Goal: Check status: Check status

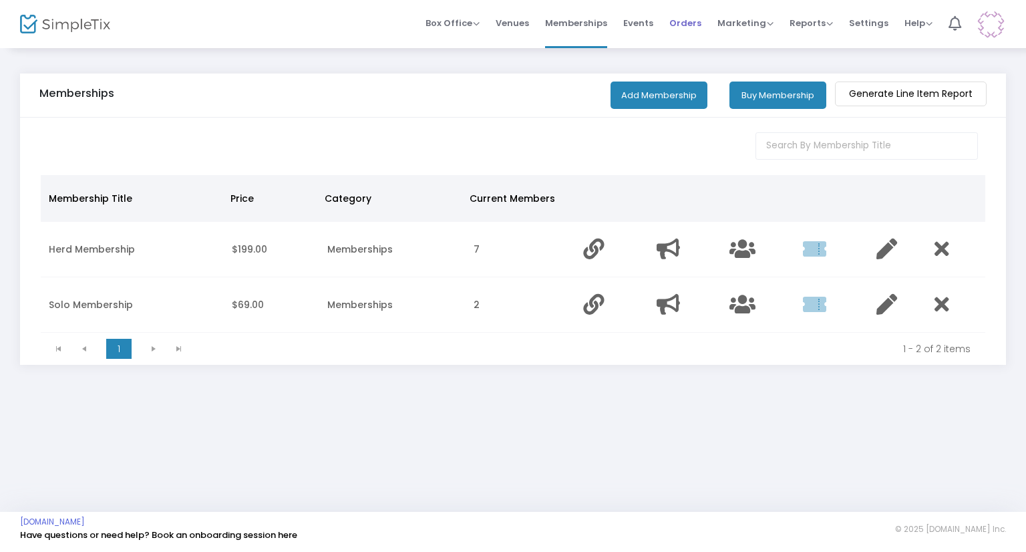
click at [696, 28] on span "Orders" at bounding box center [685, 23] width 32 height 34
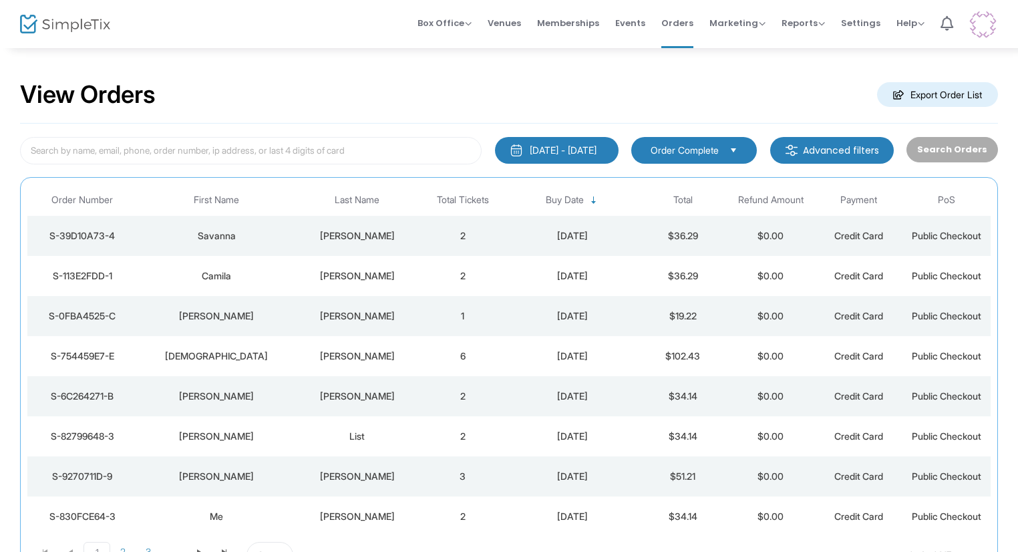
click at [326, 226] on td "[PERSON_NAME]" at bounding box center [357, 236] width 123 height 40
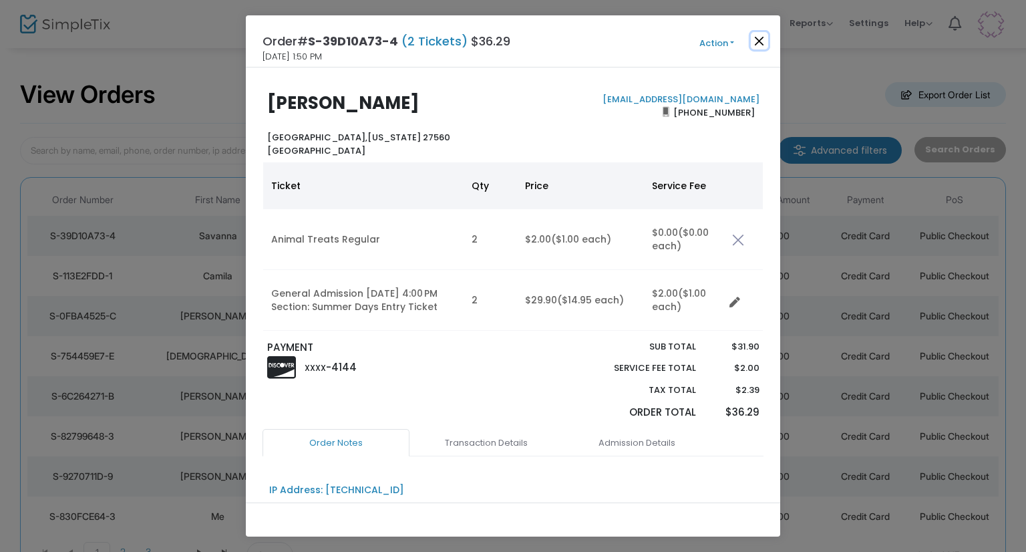
click at [750, 33] on button "Close" at bounding box center [758, 40] width 17 height 17
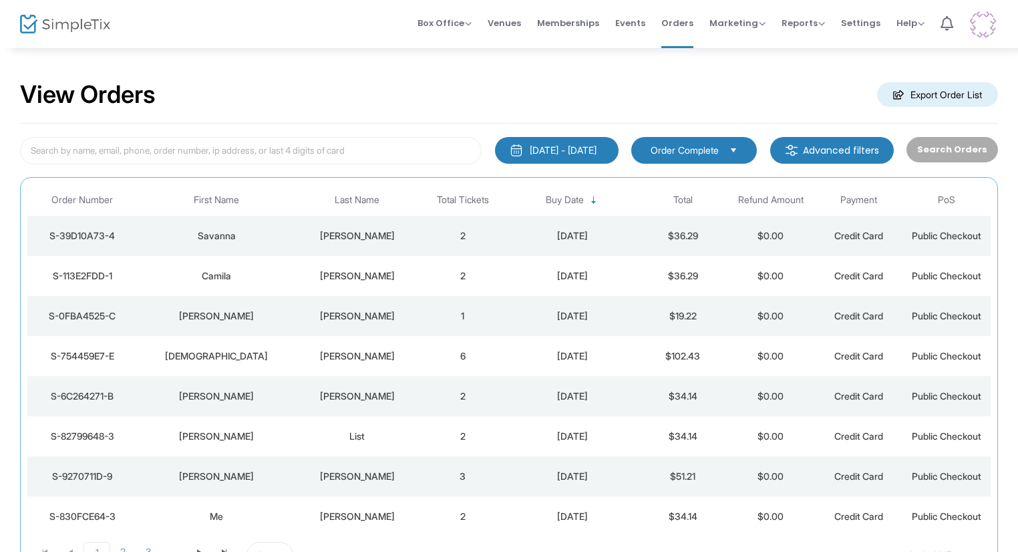
click at [393, 272] on div "[PERSON_NAME]" at bounding box center [357, 275] width 116 height 13
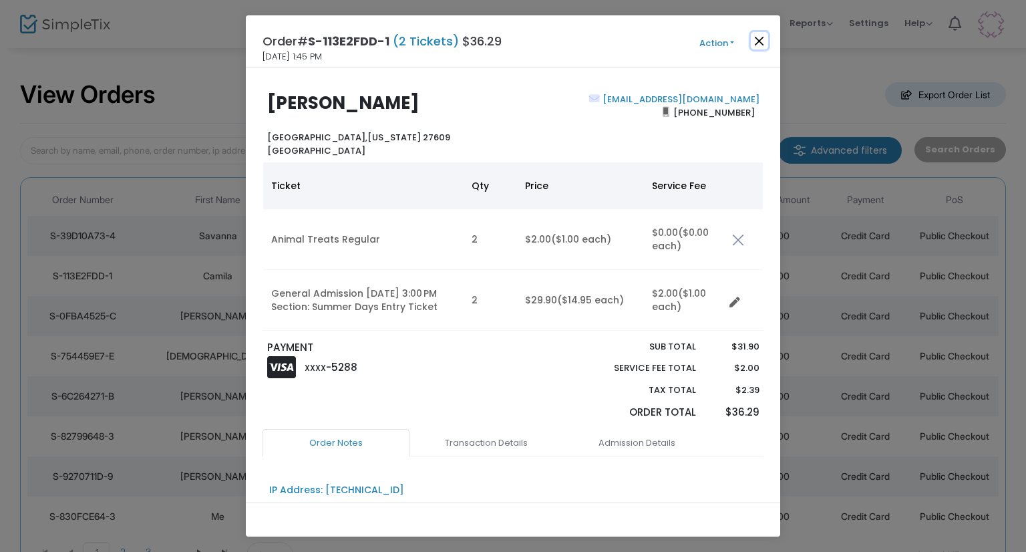
click at [754, 43] on button "Close" at bounding box center [758, 40] width 17 height 17
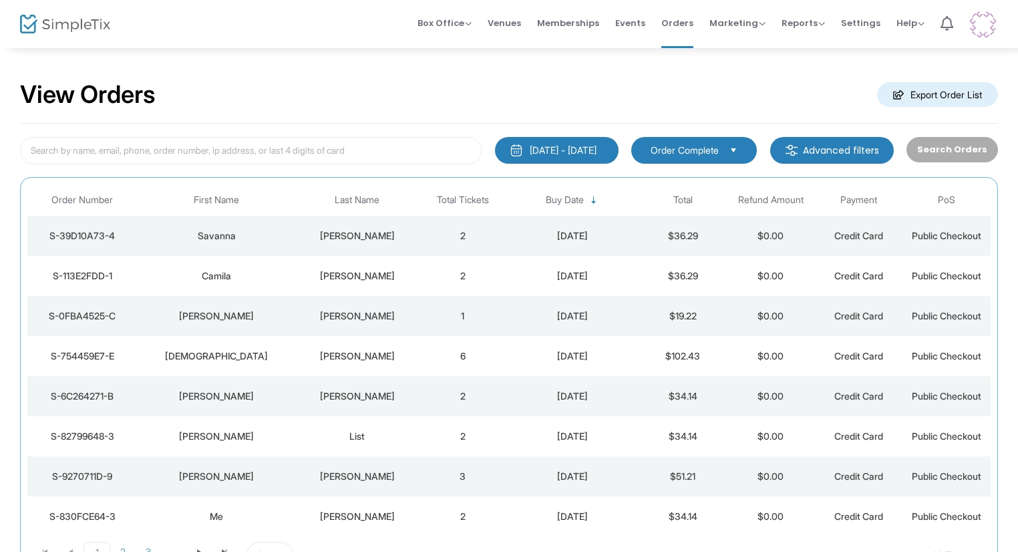
click at [401, 316] on div "[PERSON_NAME]" at bounding box center [357, 315] width 116 height 13
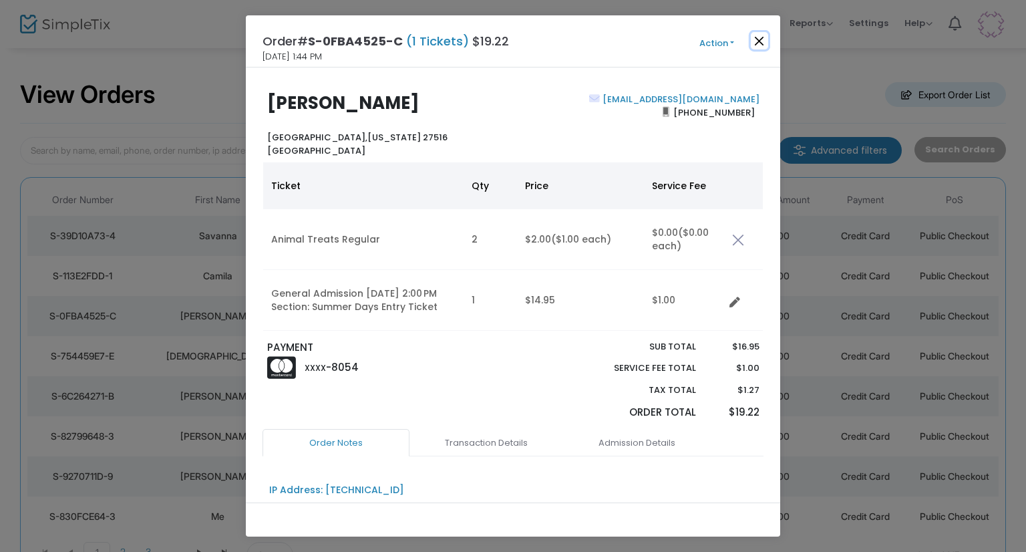
click at [759, 36] on button "Close" at bounding box center [758, 40] width 17 height 17
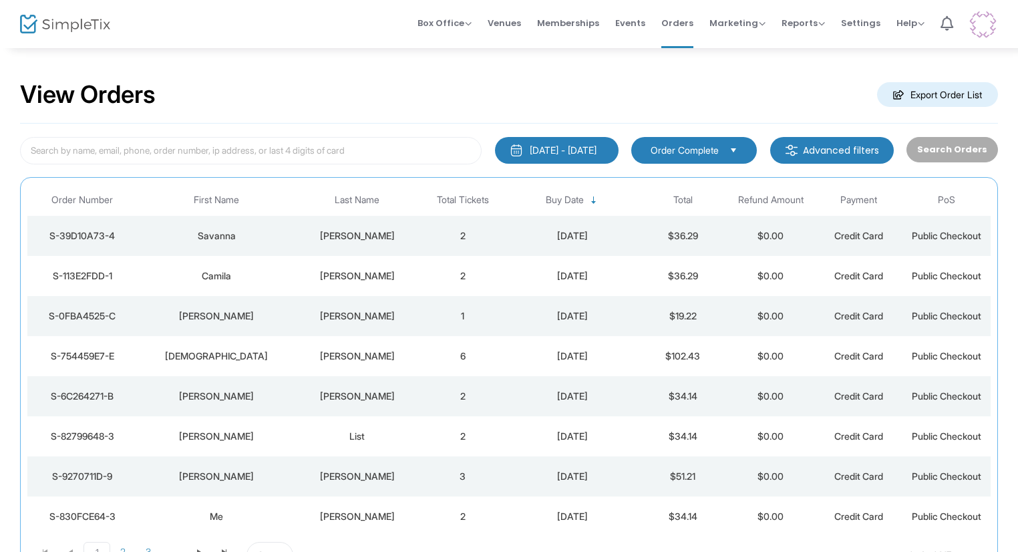
click at [267, 356] on div "[DEMOGRAPHIC_DATA]" at bounding box center [217, 355] width 152 height 13
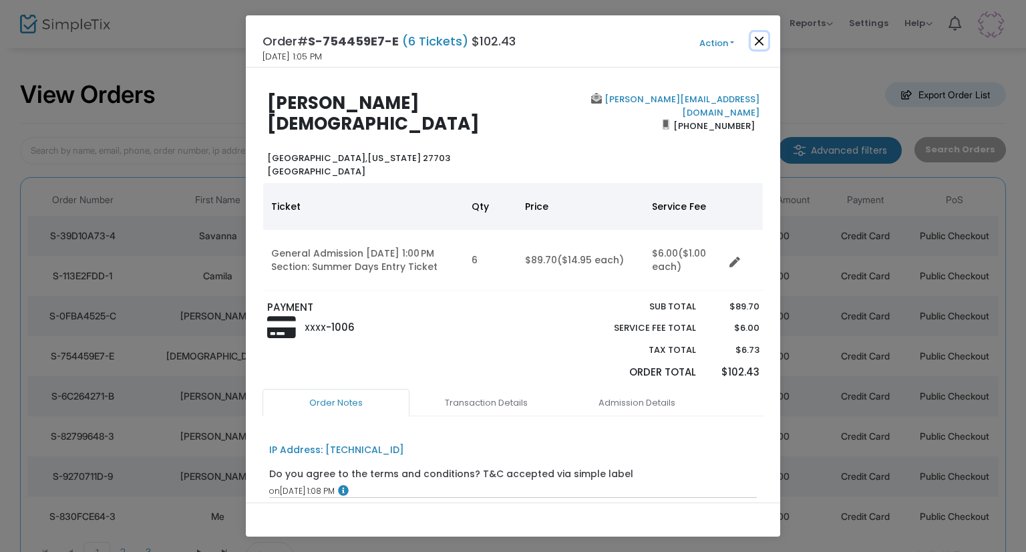
click at [758, 32] on button "Close" at bounding box center [758, 40] width 17 height 17
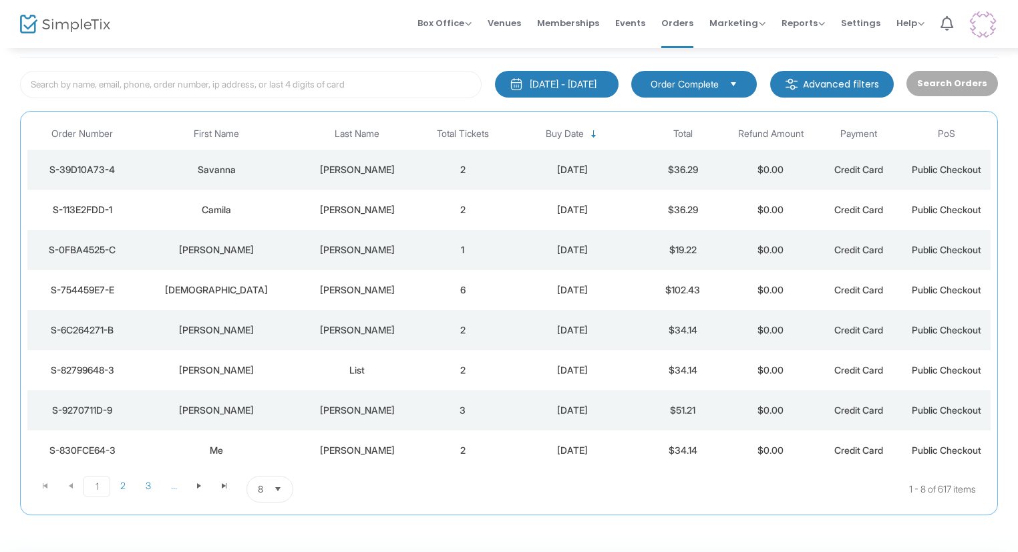
scroll to position [67, 0]
click at [422, 334] on td "2" at bounding box center [463, 329] width 88 height 40
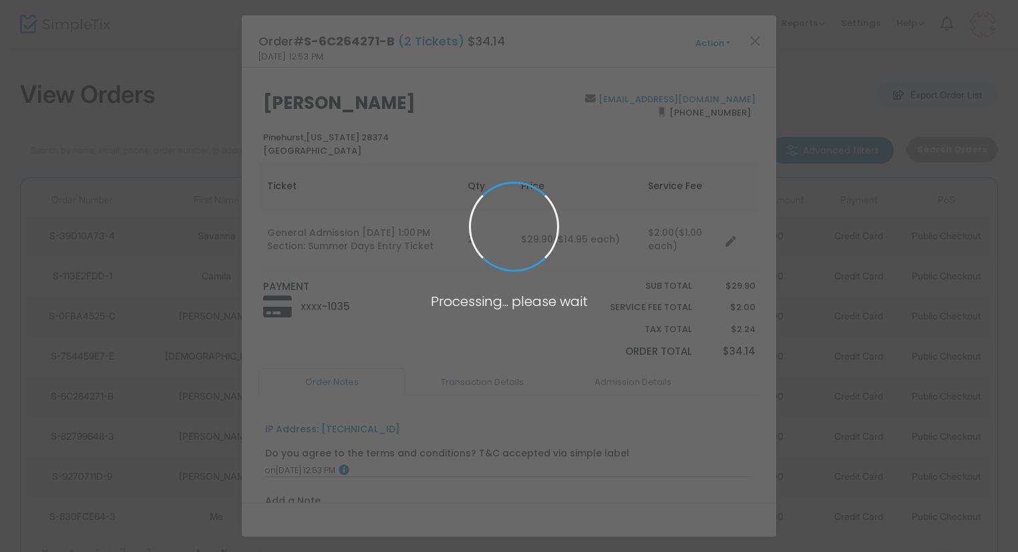
scroll to position [0, 0]
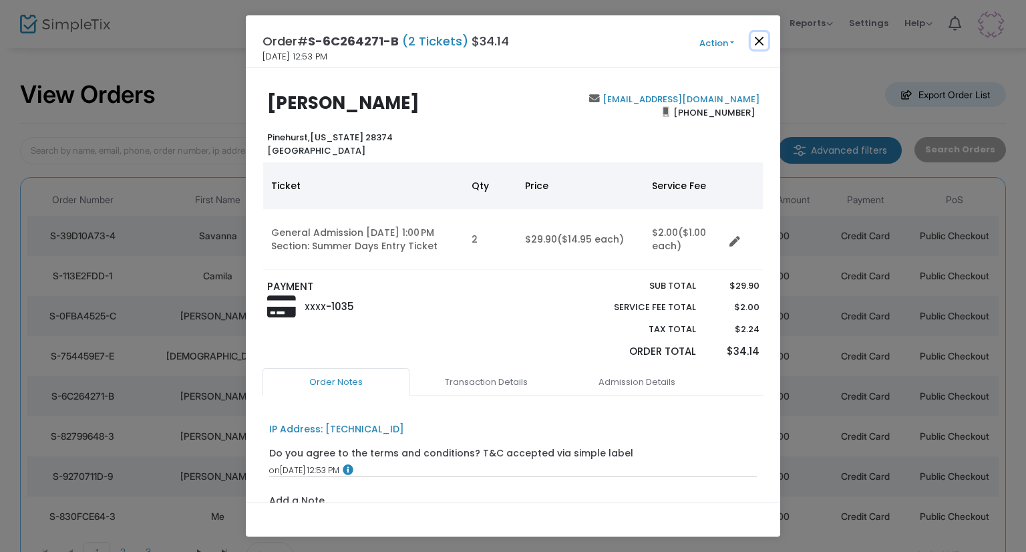
click at [758, 38] on button "Close" at bounding box center [758, 40] width 17 height 17
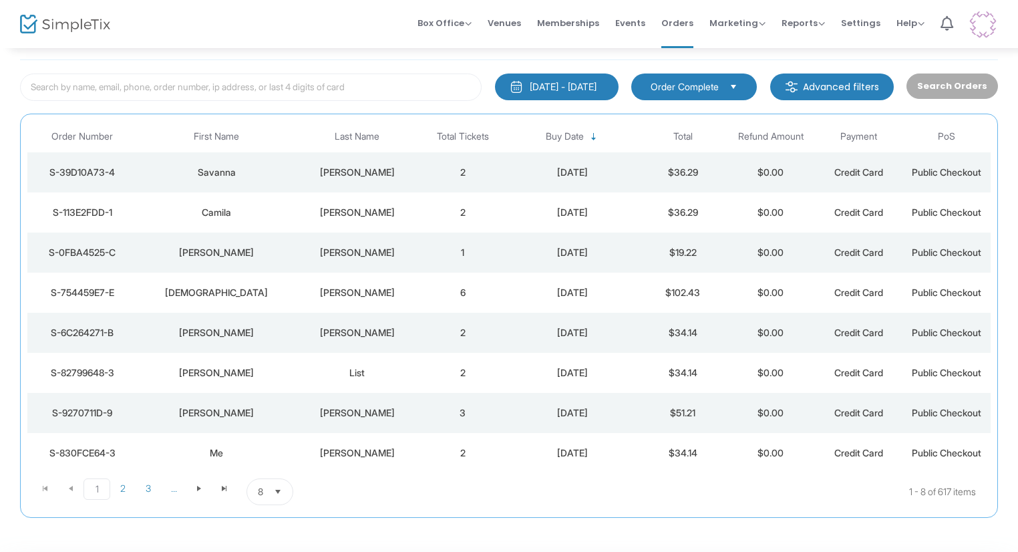
scroll to position [67, 0]
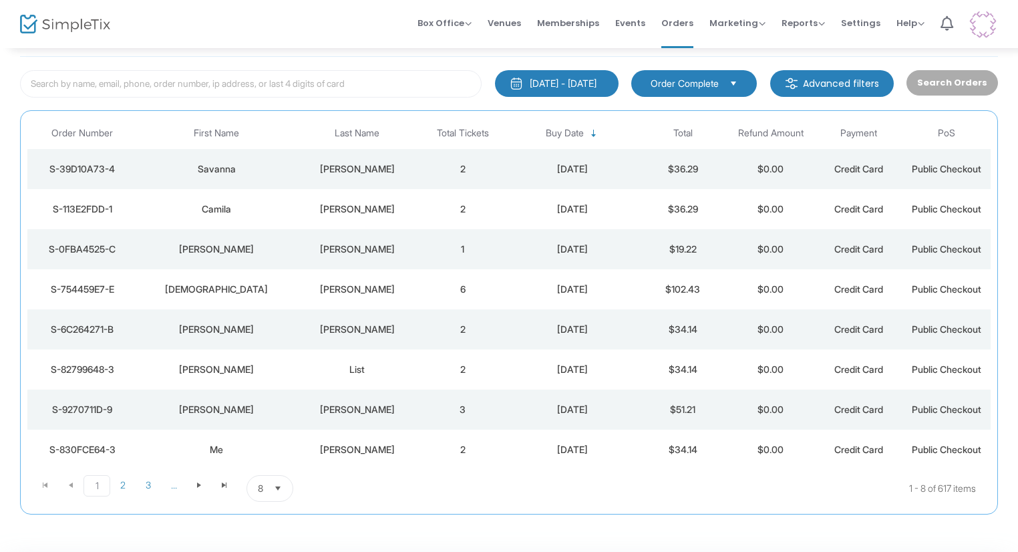
click at [361, 367] on div "List" at bounding box center [357, 369] width 116 height 13
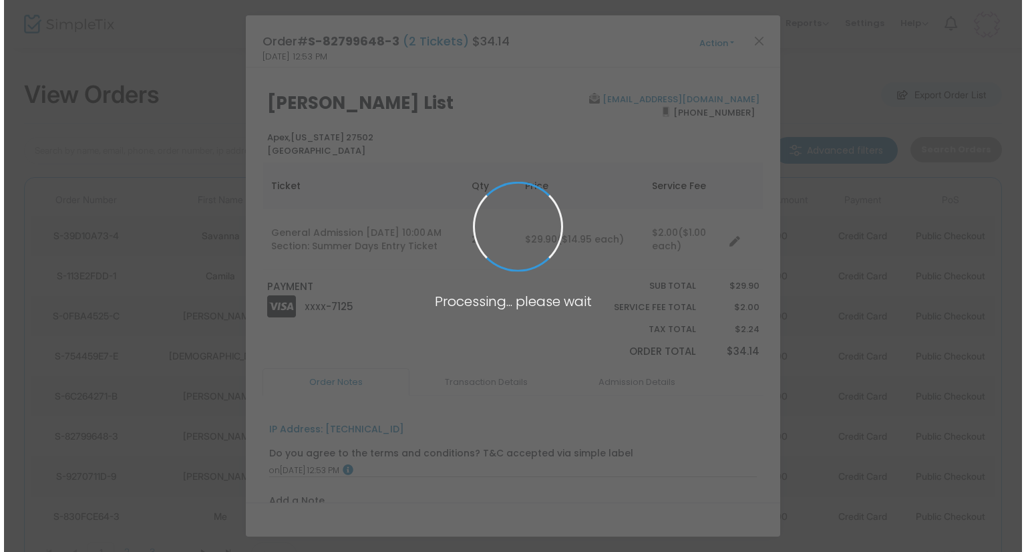
scroll to position [0, 0]
